Goal: Find specific page/section: Find specific page/section

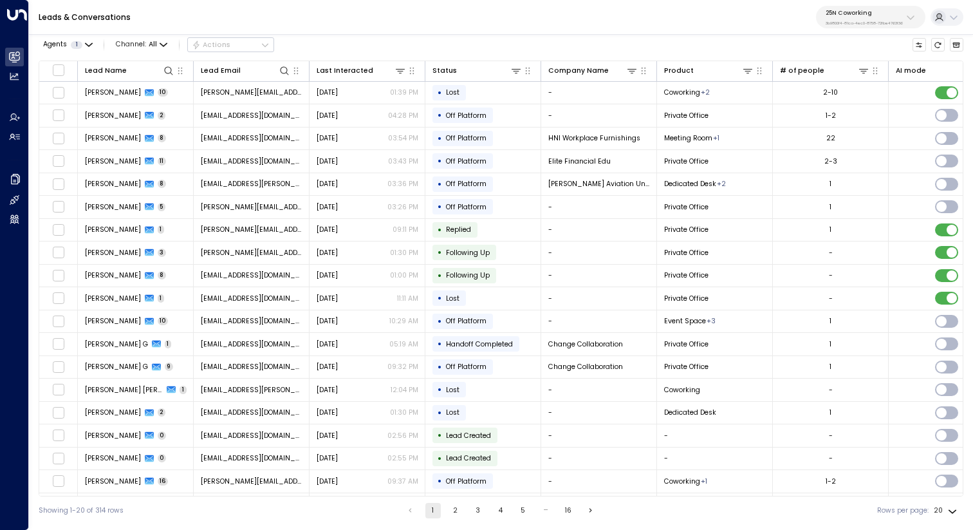
click at [863, 27] on button "25N Coworking 3b9800f4-81ca-4ec0-8758-72fbe4763f36" at bounding box center [870, 17] width 109 height 23
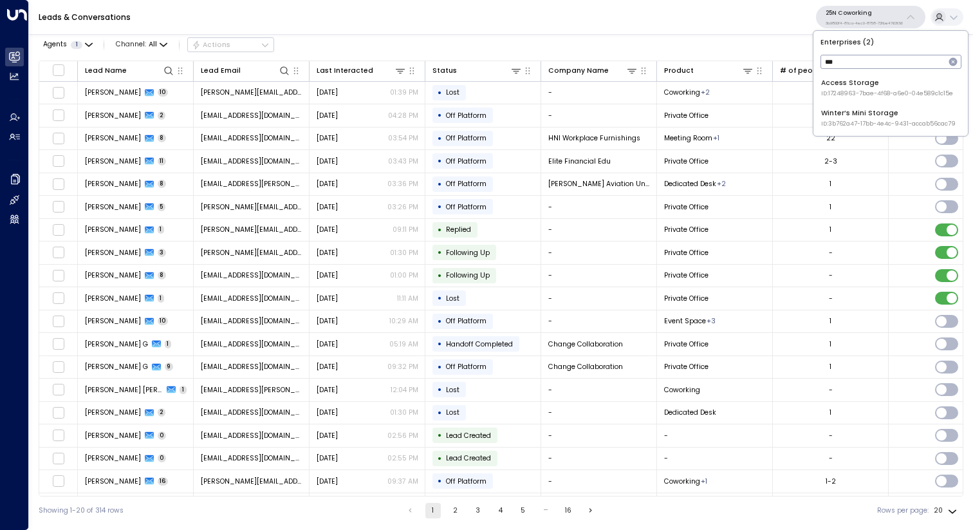
type input "***"
click at [818, 96] on li "Access Storage ID: 17248963-7bae-4f68-a6e0-04e589c1c15e" at bounding box center [890, 88] width 147 height 28
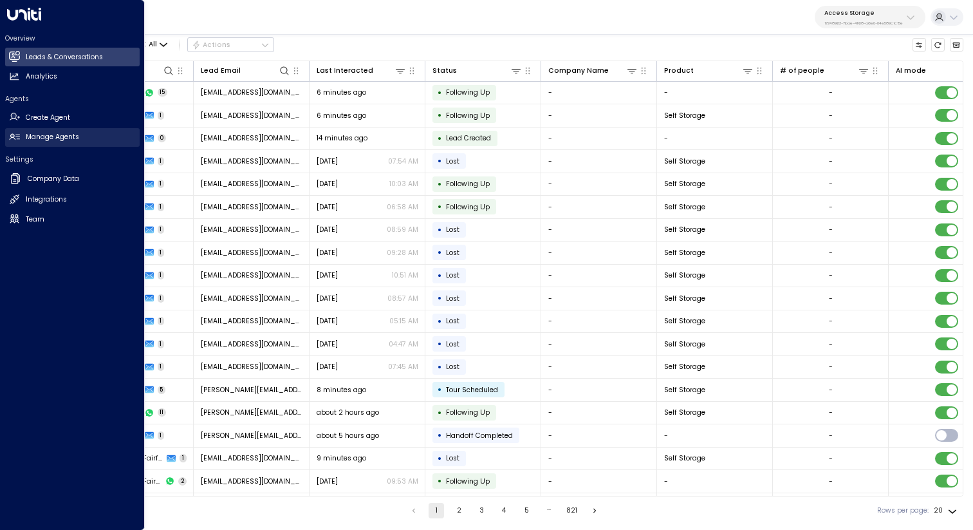
click at [24, 136] on link "Manage Agents Manage Agents" at bounding box center [72, 137] width 134 height 19
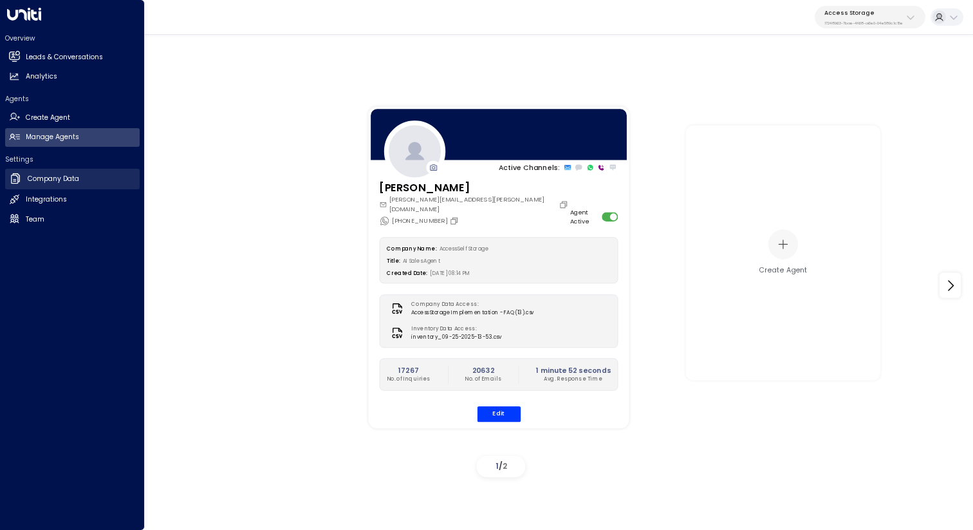
click at [26, 174] on link "Company Data Company Data" at bounding box center [72, 179] width 134 height 21
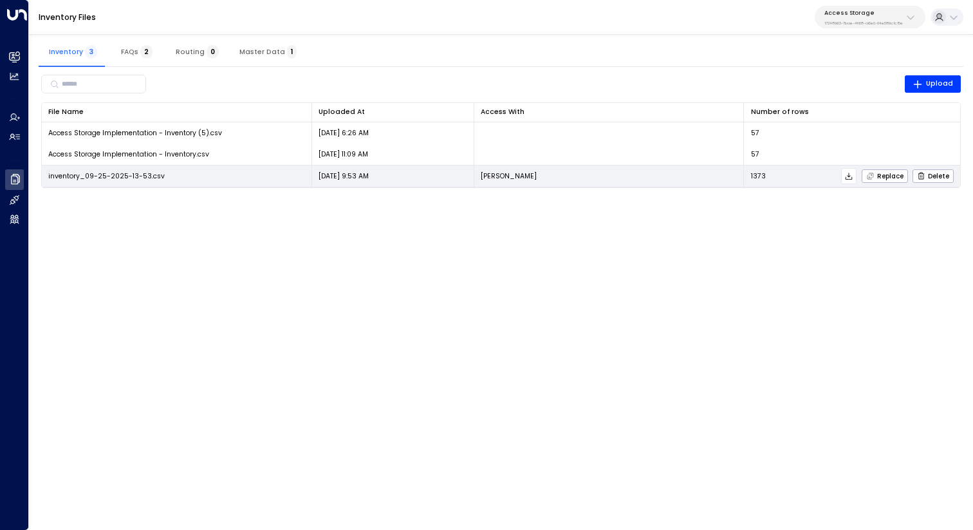
click at [849, 174] on icon at bounding box center [848, 176] width 9 height 9
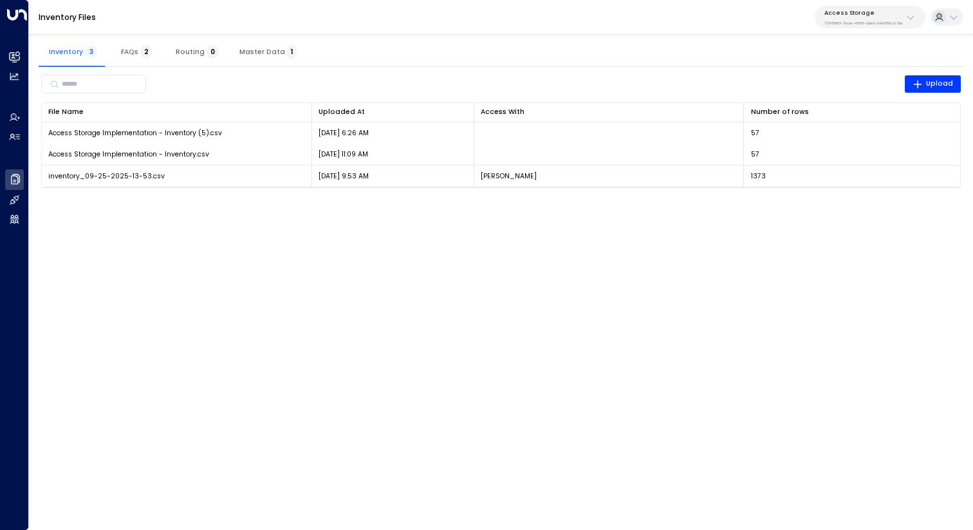
click at [379, 200] on html "Overview Leads & Conversations Leads & Conversations Analytics Analytics Agents…" at bounding box center [486, 100] width 973 height 200
